Goal: Feedback & Contribution: Submit feedback/report problem

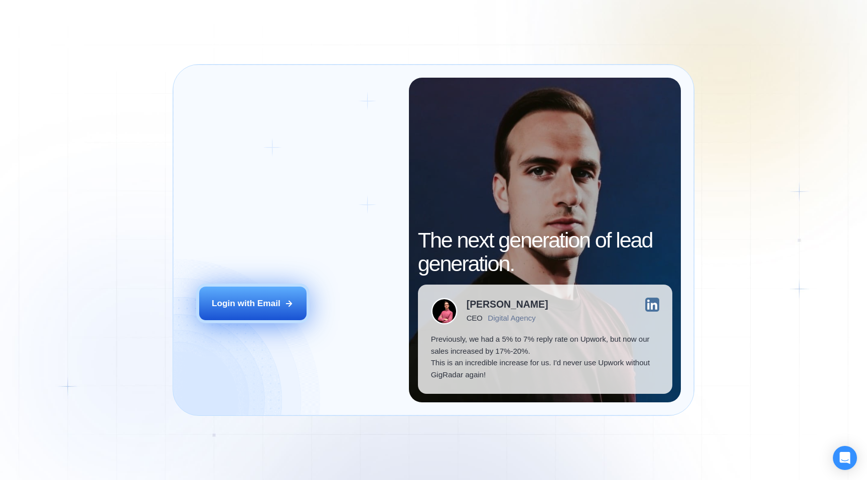
click at [232, 291] on button "Login with Email" at bounding box center [252, 304] width 107 height 34
click at [257, 315] on button "Login with Email" at bounding box center [252, 304] width 107 height 34
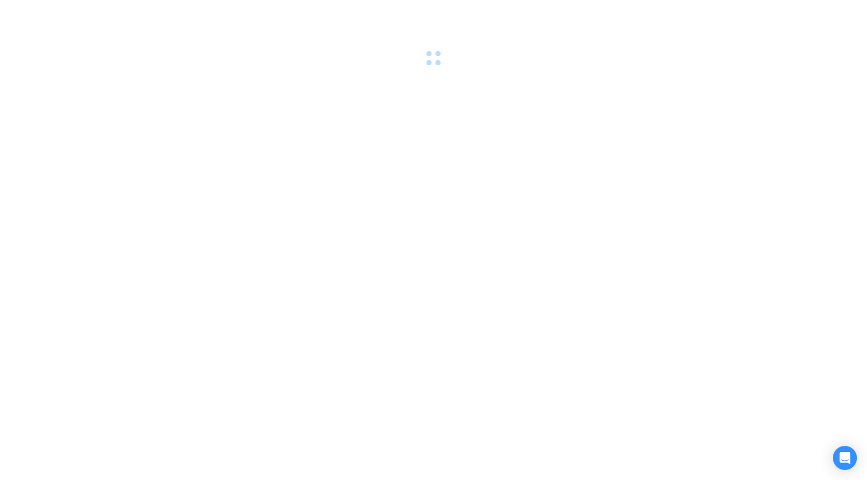
click at [375, 367] on div at bounding box center [433, 240] width 867 height 480
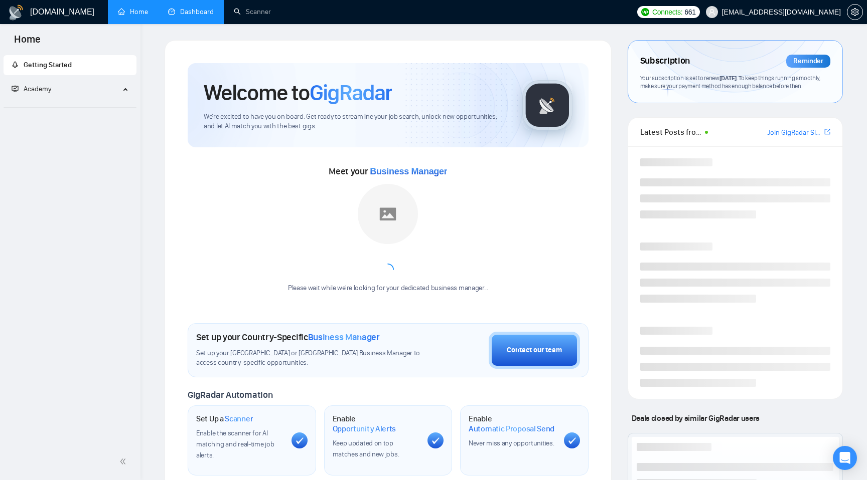
click at [186, 8] on link "Dashboard" at bounding box center [191, 12] width 46 height 9
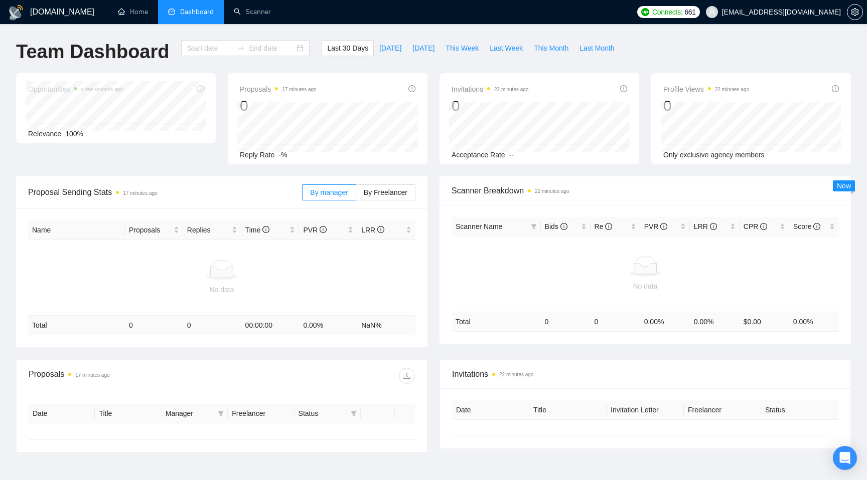
type input "[DATE]"
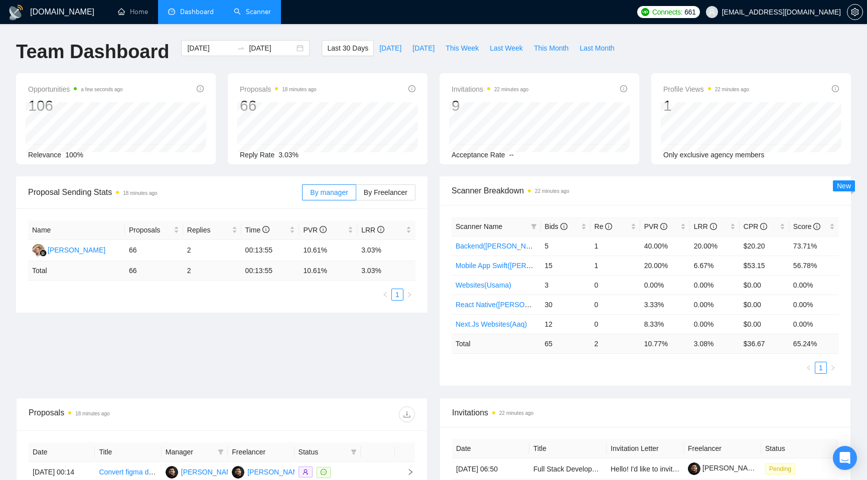
click at [253, 14] on link "Scanner" at bounding box center [252, 12] width 37 height 9
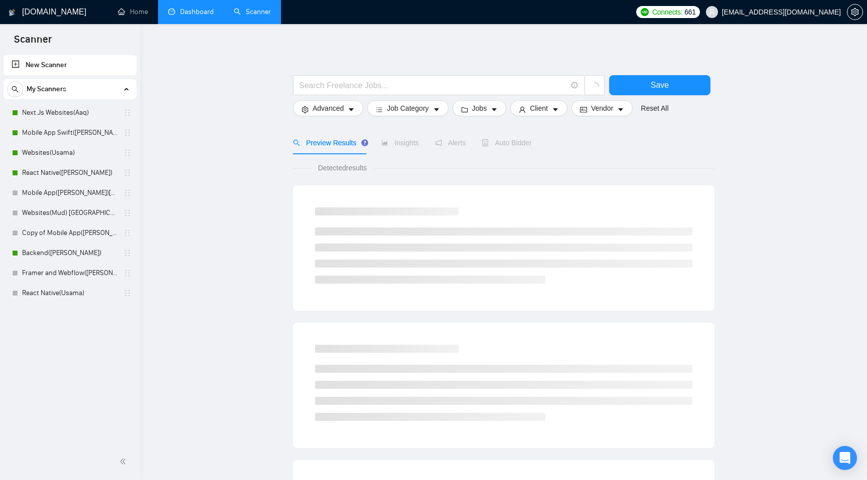
click at [192, 13] on link "Dashboard" at bounding box center [191, 12] width 46 height 9
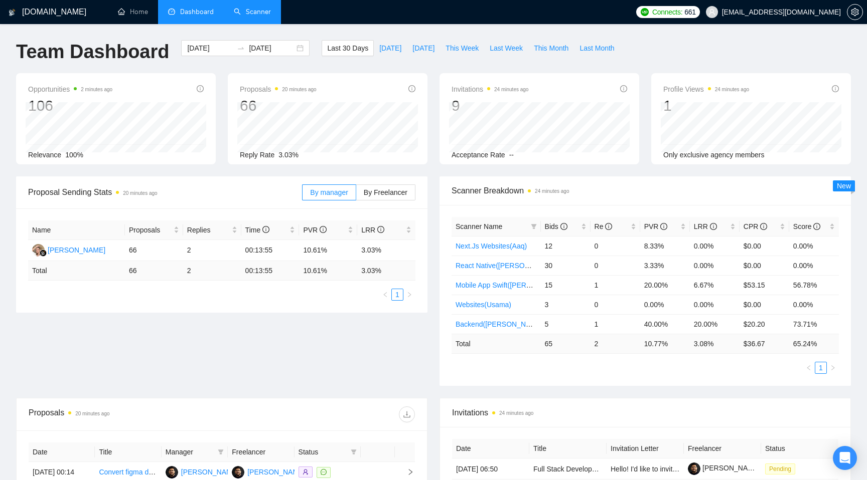
click at [245, 9] on link "Scanner" at bounding box center [252, 12] width 37 height 9
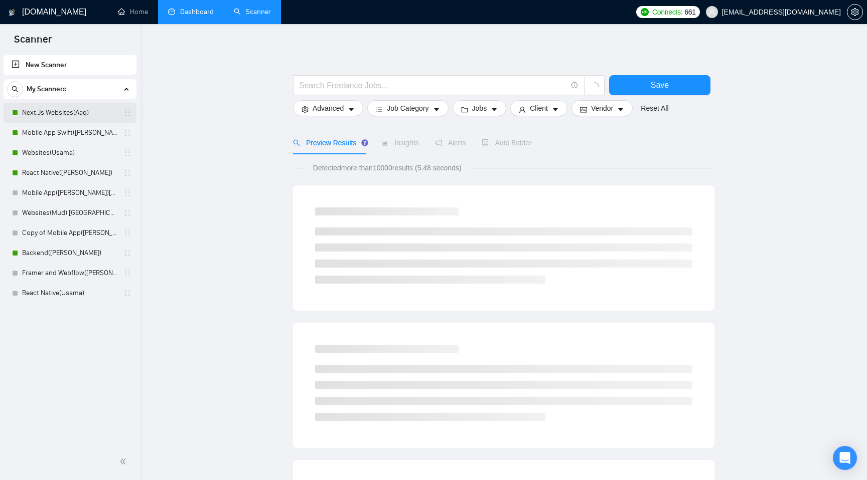
click at [82, 110] on link "Next.Js Websites(Aaq)" at bounding box center [69, 113] width 95 height 20
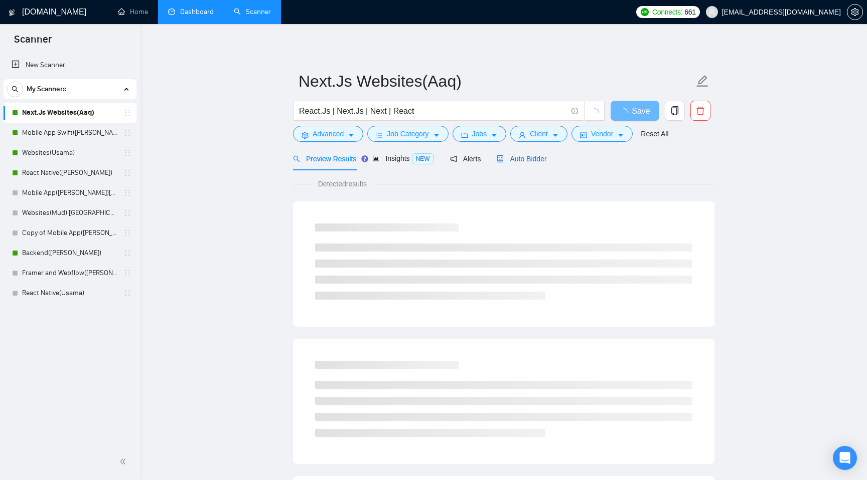
click at [517, 158] on span "Auto Bidder" at bounding box center [521, 159] width 50 height 8
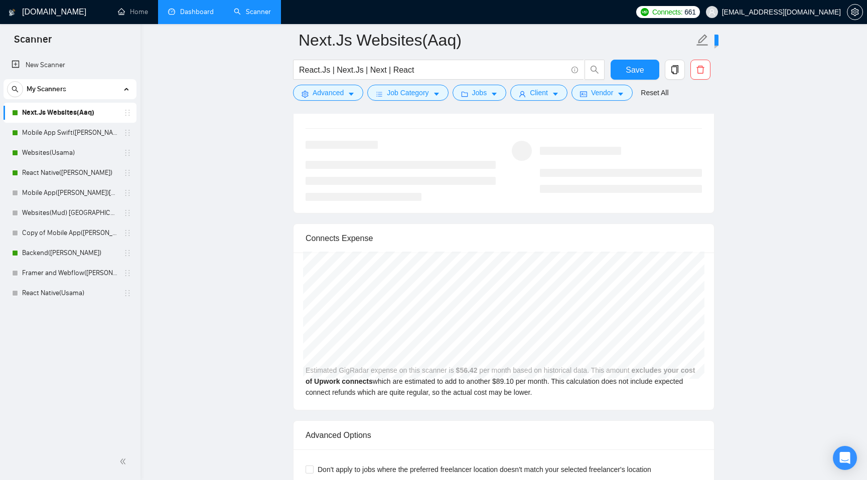
scroll to position [1929, 0]
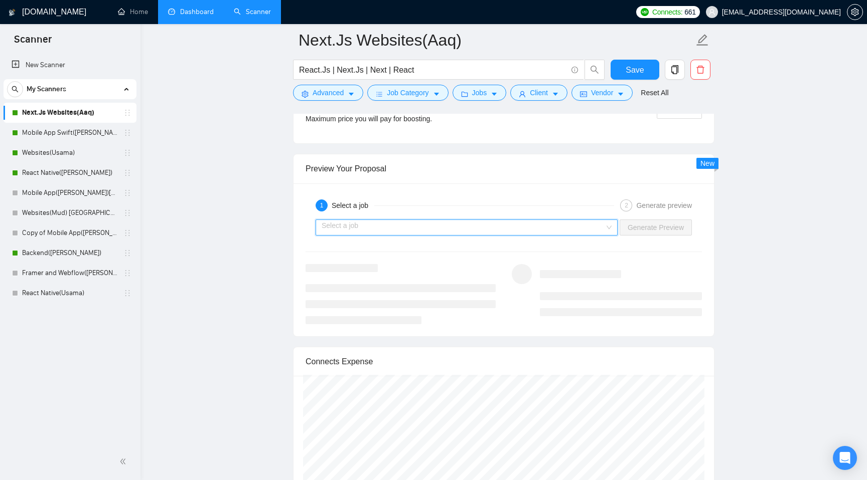
click at [559, 226] on input "search" at bounding box center [462, 227] width 283 height 15
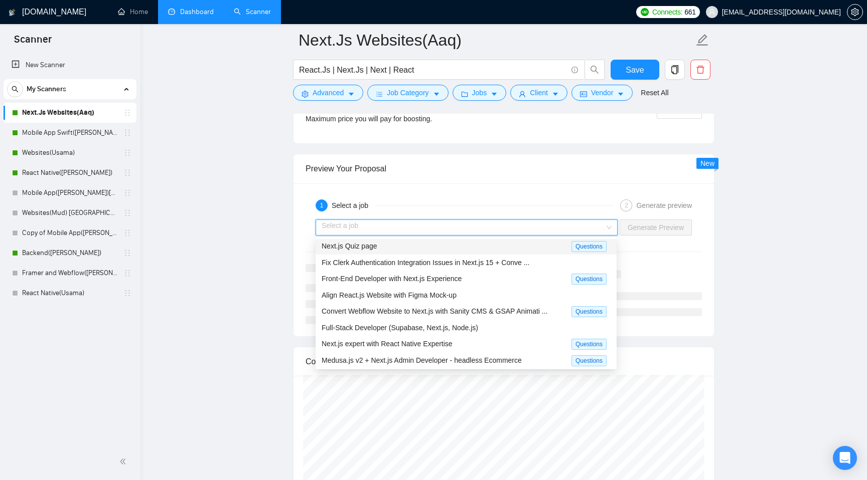
scroll to position [0, 0]
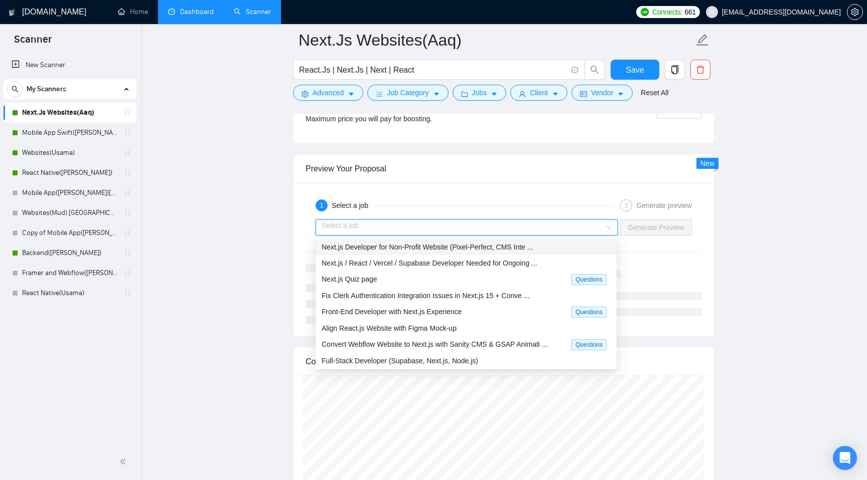
click at [515, 246] on span "Next.js Developer for Non-Profit Website (Pixel-Perfect, CMS Inte ..." at bounding box center [426, 247] width 211 height 8
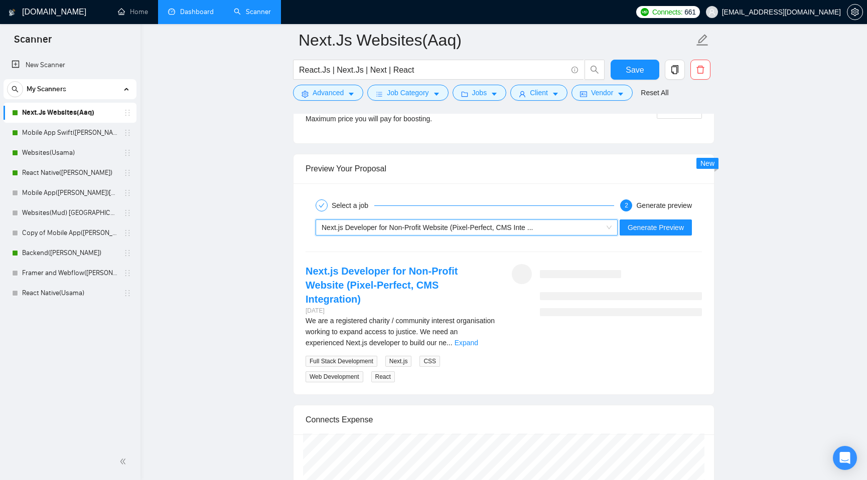
click at [459, 233] on div "Next.js Developer for Non-Profit Website (Pixel-Perfect, CMS Inte ..." at bounding box center [461, 227] width 281 height 15
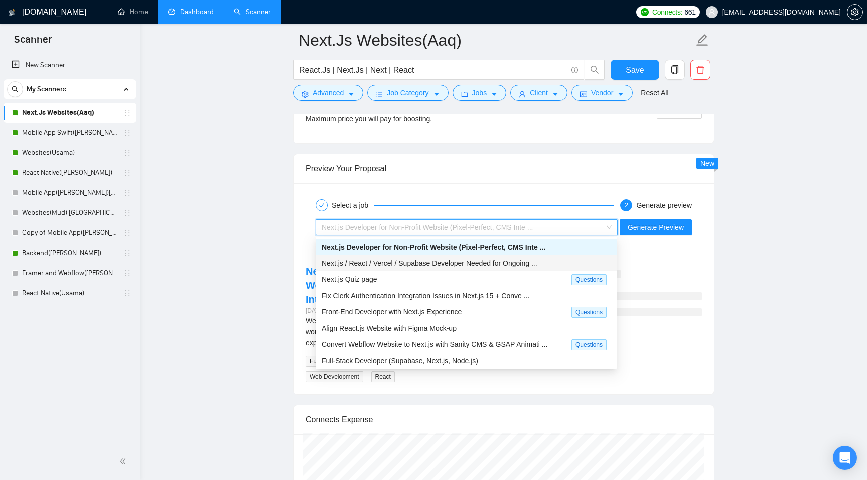
click at [461, 260] on span "Next.js / React / Vercel / Supabase Developer Needed for Ongoing ..." at bounding box center [429, 263] width 216 height 8
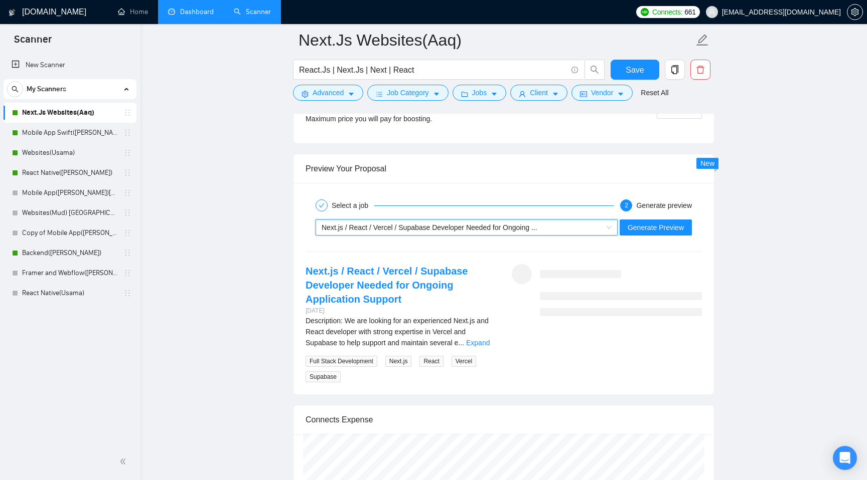
click at [442, 233] on div "Next.js / React / Vercel / Supabase Developer Needed for Ongoing ..." at bounding box center [461, 227] width 281 height 15
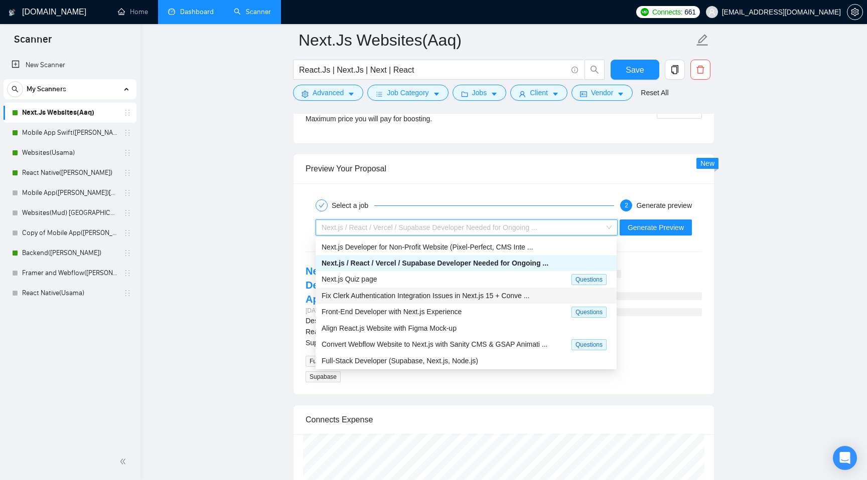
click at [433, 297] on span "Fix Clerk Authentication Integration Issues in Next.js 15 + Conve ..." at bounding box center [425, 296] width 208 height 8
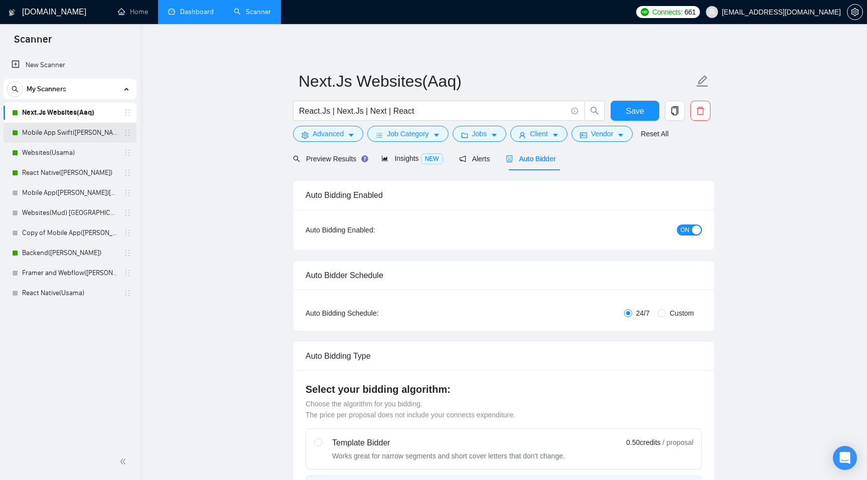
click at [53, 127] on link "Mobile App Swift([PERSON_NAME])" at bounding box center [69, 133] width 95 height 20
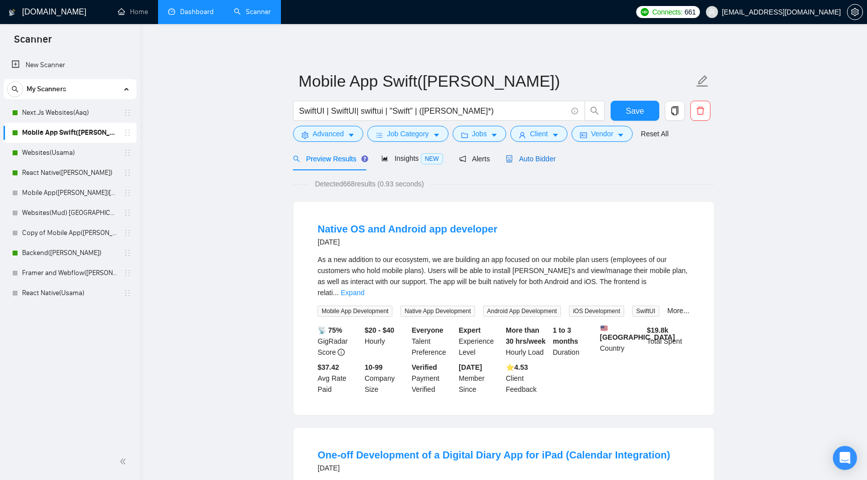
click at [550, 162] on span "Auto Bidder" at bounding box center [530, 159] width 50 height 8
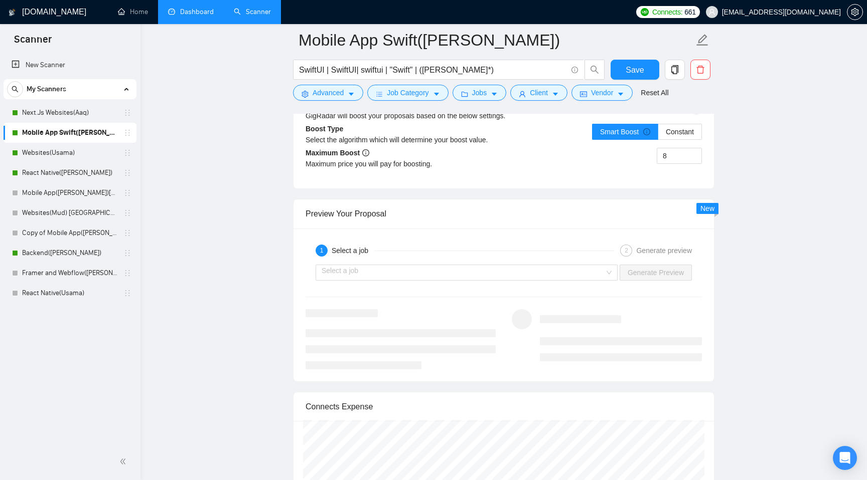
scroll to position [1912, 0]
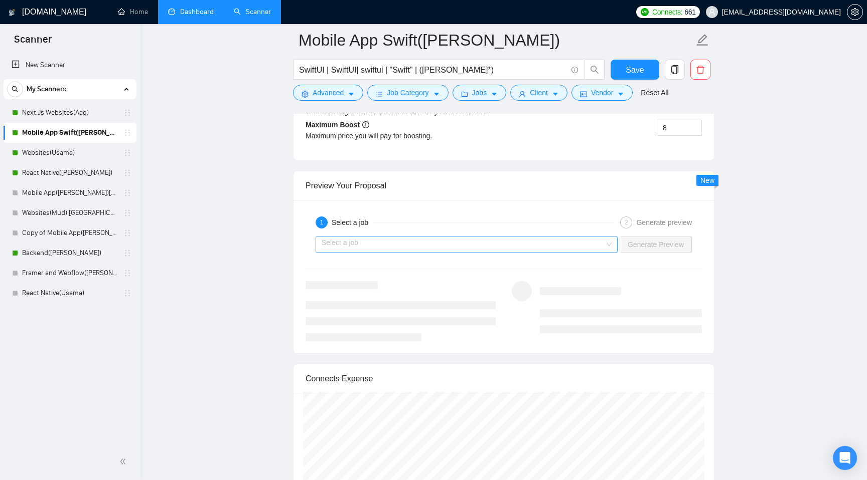
click at [452, 246] on input "search" at bounding box center [462, 244] width 283 height 15
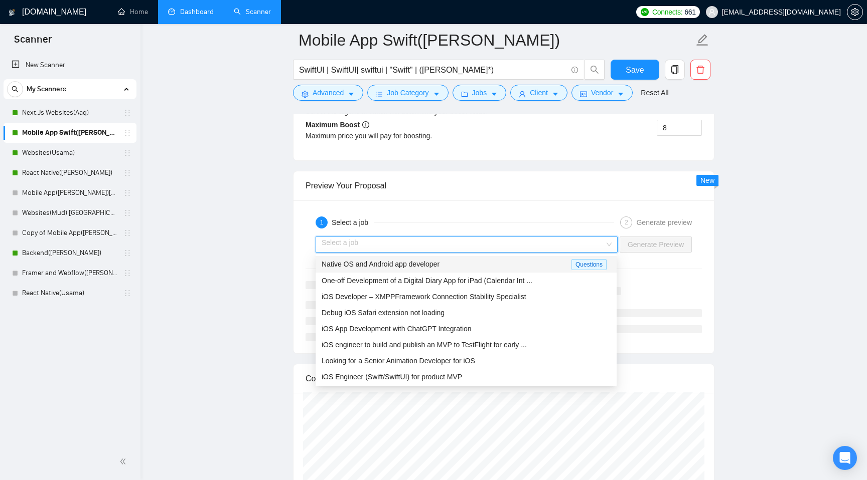
click at [377, 268] on span "Native OS and Android app developer" at bounding box center [380, 264] width 118 height 8
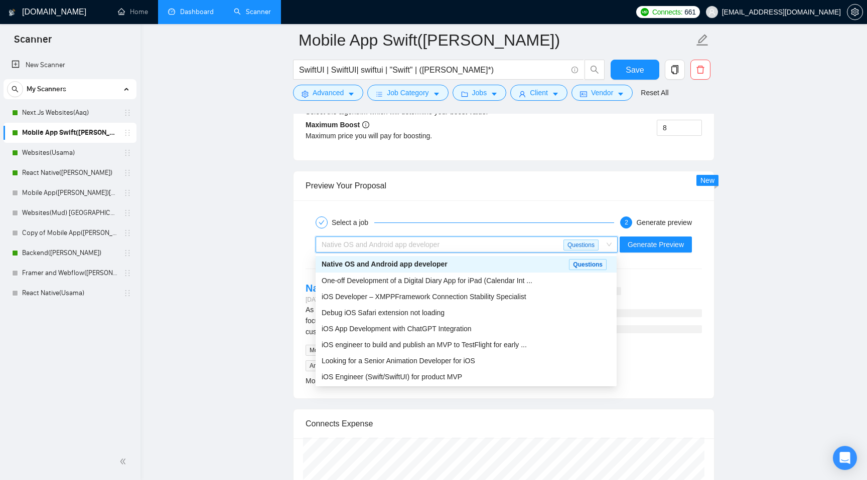
click at [385, 241] on span "Native OS and Android app developer" at bounding box center [380, 245] width 118 height 8
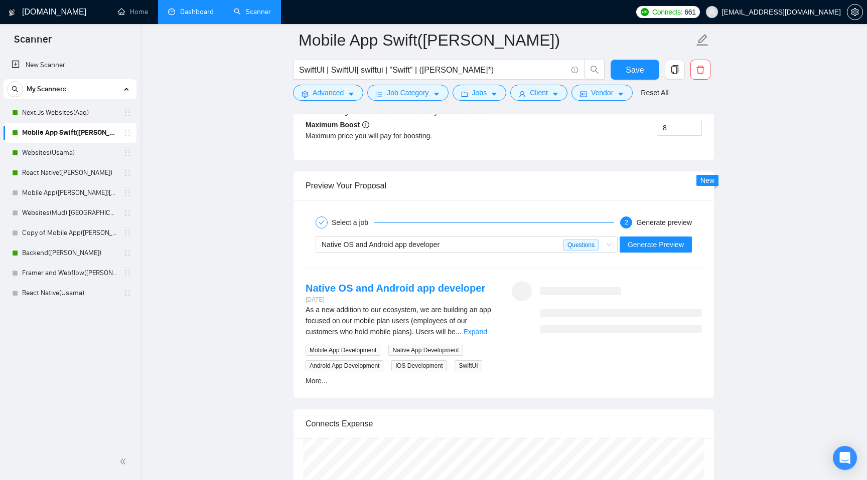
click at [844, 452] on div "Open Intercom Messenger" at bounding box center [844, 458] width 27 height 27
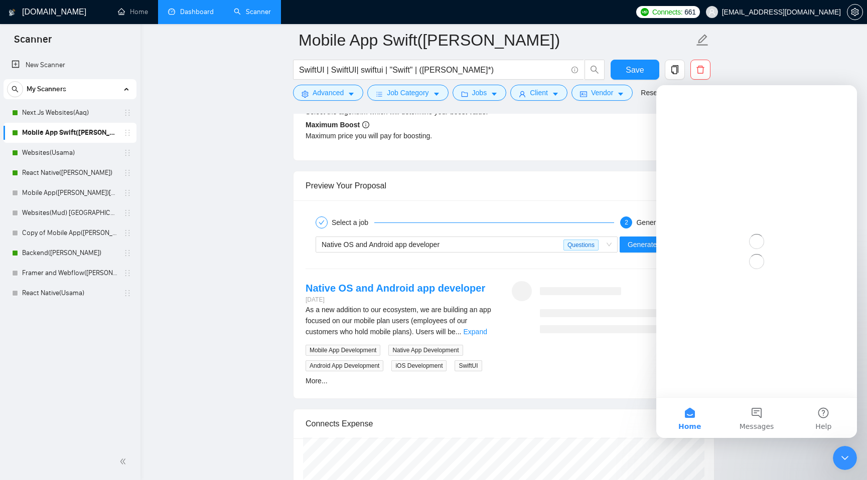
scroll to position [0, 0]
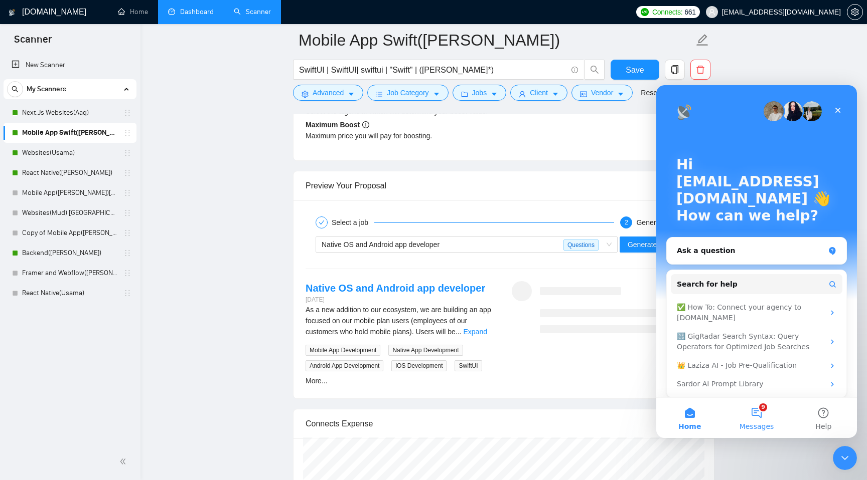
click at [758, 418] on button "9 Messages" at bounding box center [756, 418] width 67 height 40
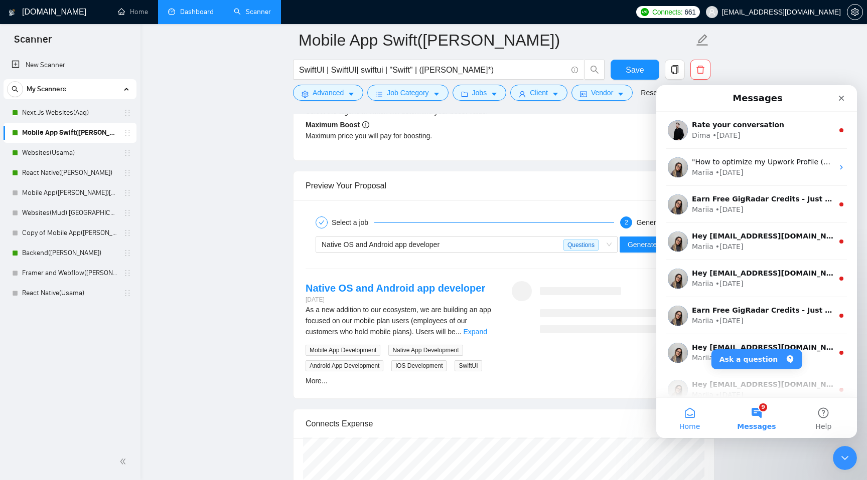
click at [687, 423] on span "Home" at bounding box center [689, 426] width 21 height 7
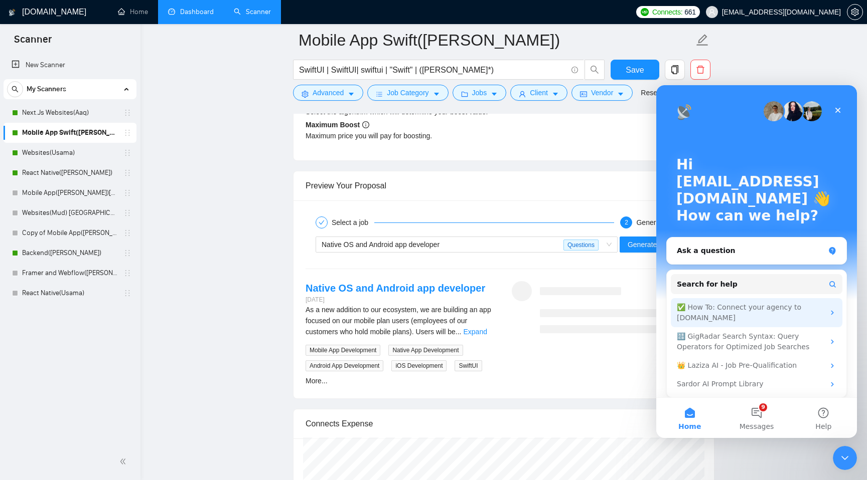
scroll to position [6, 0]
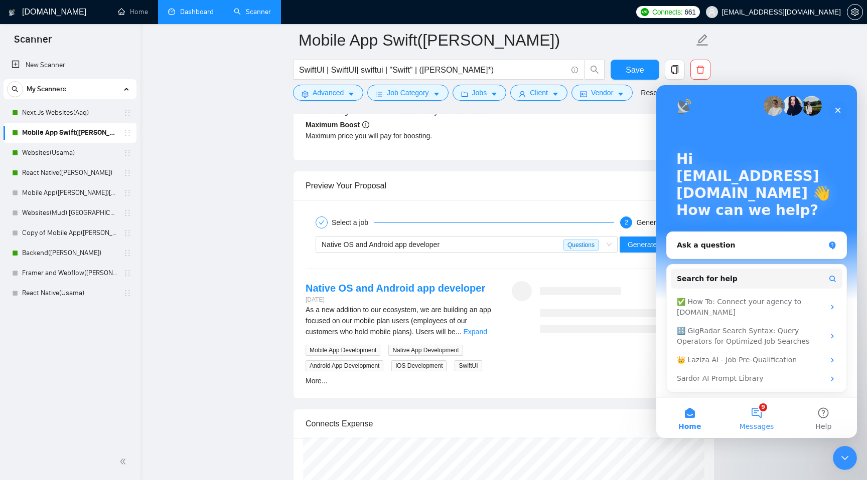
click at [760, 420] on button "9 Messages" at bounding box center [756, 418] width 67 height 40
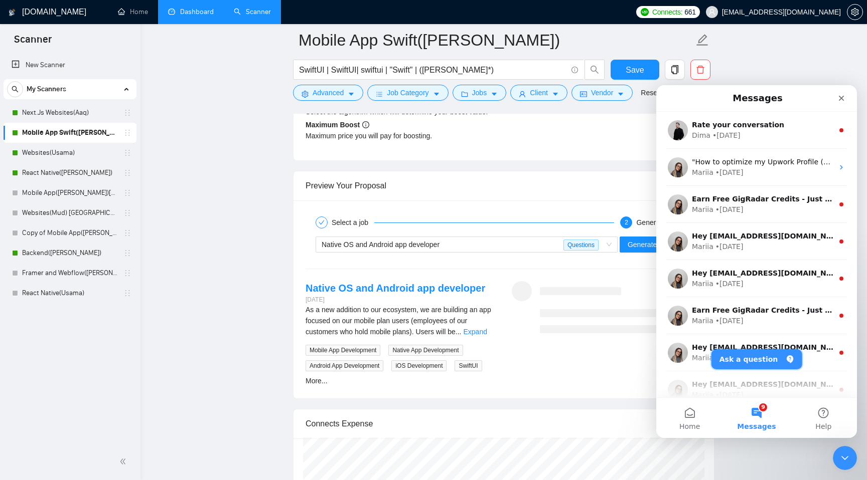
click at [757, 355] on button "Ask a question" at bounding box center [756, 360] width 91 height 20
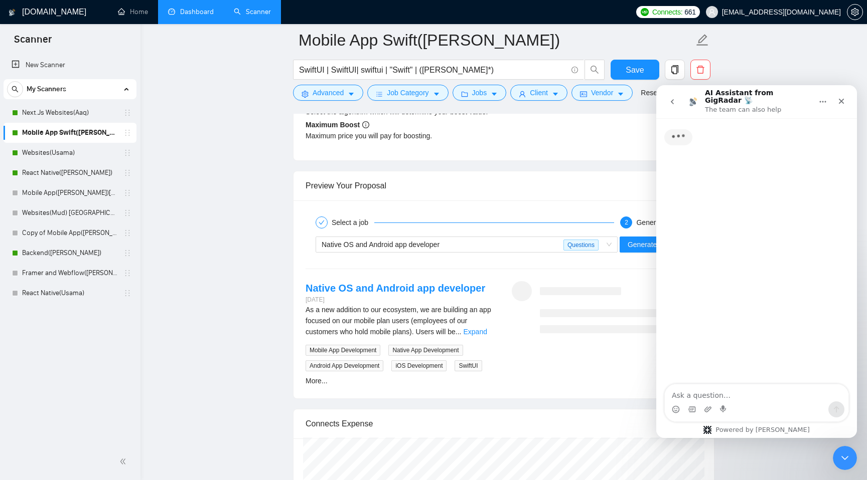
click at [742, 395] on textarea "Ask a question…" at bounding box center [756, 393] width 184 height 17
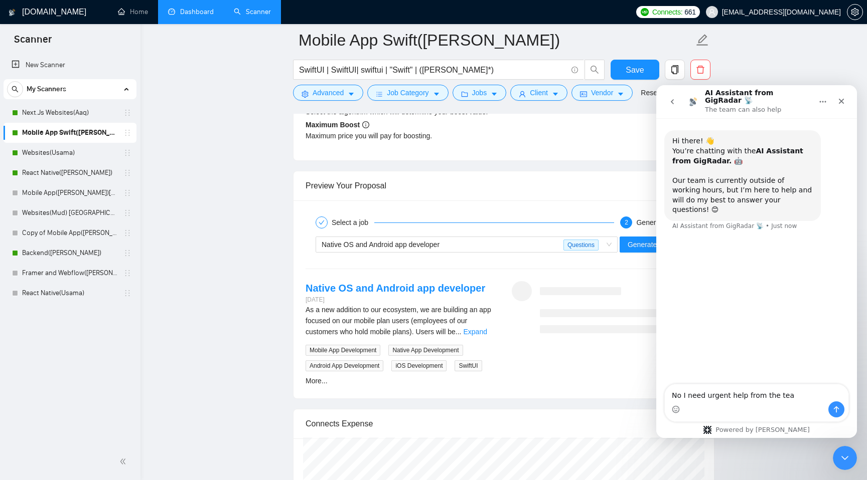
type textarea "No I need urgent help from the team"
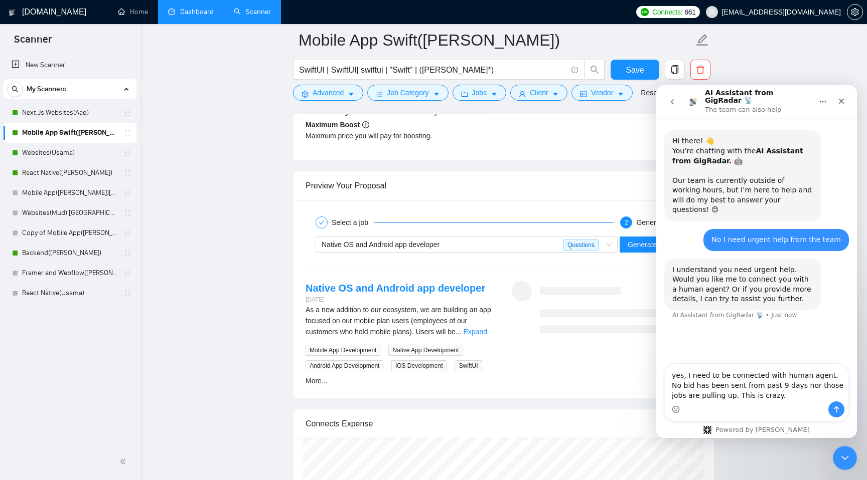
type textarea "yes, I need to be connected with human agent. No bid has been sent from past 9 …"
click at [834, 405] on button "Send a message…" at bounding box center [836, 410] width 16 height 16
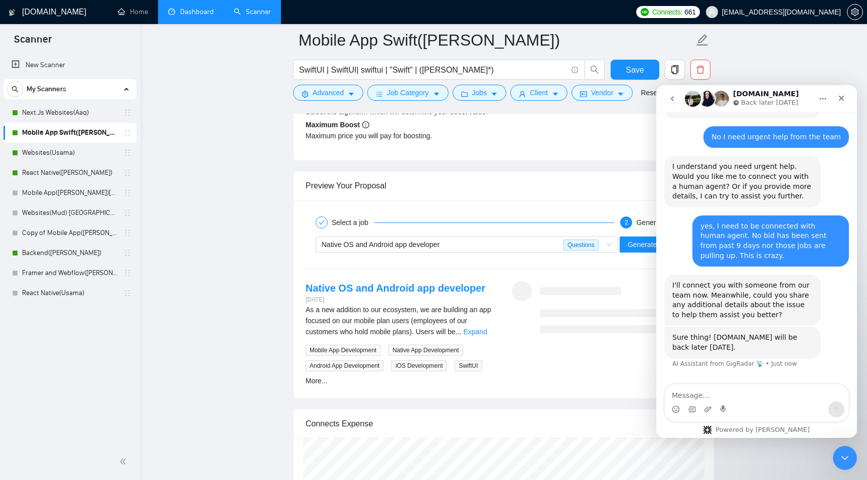
scroll to position [110, 0]
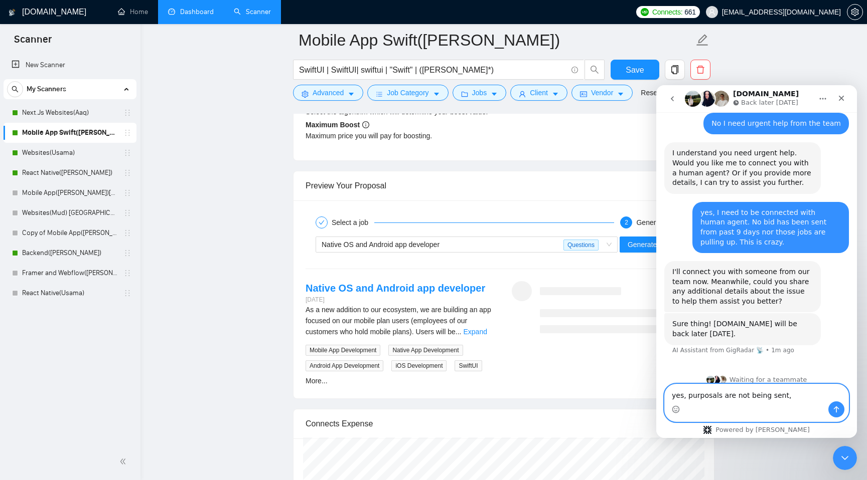
click at [791, 391] on textarea "yes, purposals are not being sent," at bounding box center [756, 393] width 184 height 17
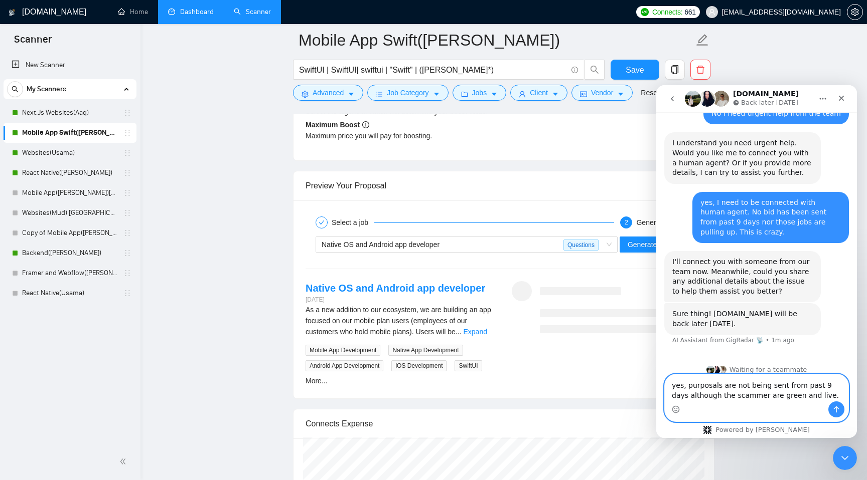
type textarea "yes, purposals are not being sent from past 9 days although the scammer are gre…"
click at [836, 413] on icon "Send a message…" at bounding box center [836, 410] width 8 height 8
